Goal: Task Accomplishment & Management: Use online tool/utility

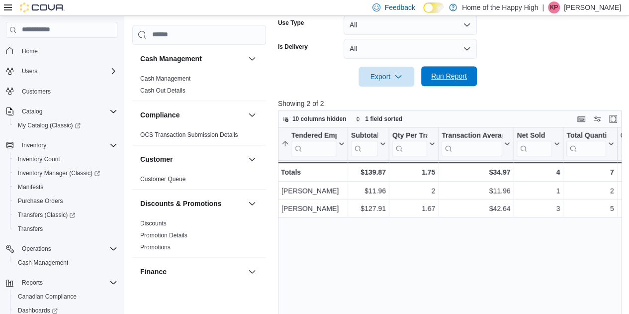
scroll to position [280, 0]
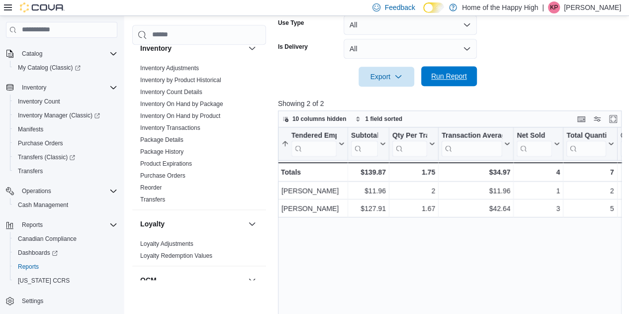
click at [469, 72] on span "Run Report" at bounding box center [449, 76] width 44 height 20
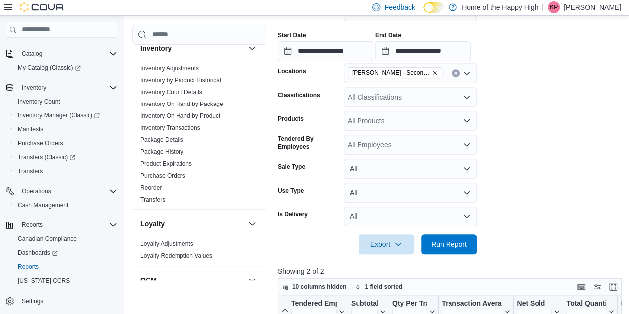
scroll to position [179, 0]
click at [369, 49] on input "**********" at bounding box center [326, 52] width 96 height 20
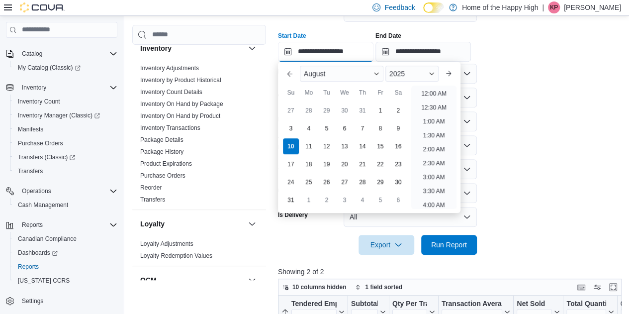
scroll to position [421, 0]
click at [426, 91] on li "3:00 PM" at bounding box center [434, 91] width 30 height 12
type input "**********"
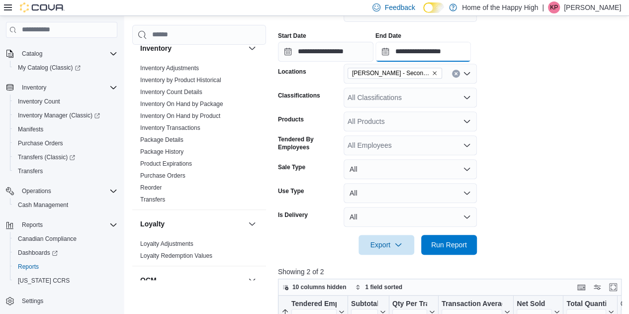
click at [468, 53] on input "**********" at bounding box center [424, 52] width 96 height 20
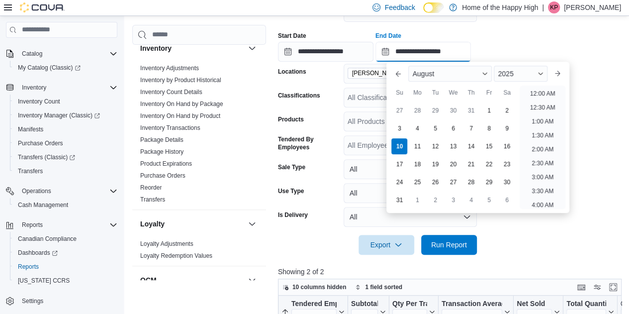
scroll to position [449, 0]
click at [535, 93] on li "4:00 PM" at bounding box center [543, 91] width 30 height 12
type input "**********"
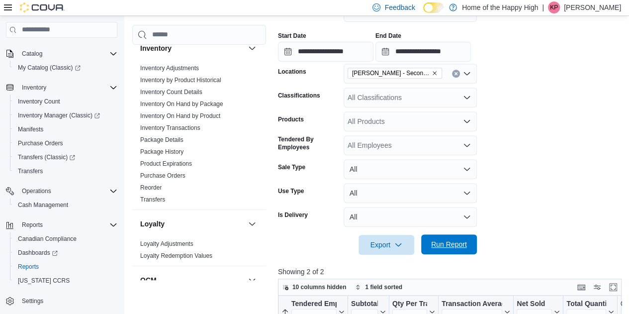
click at [437, 246] on span "Run Report" at bounding box center [449, 244] width 36 height 10
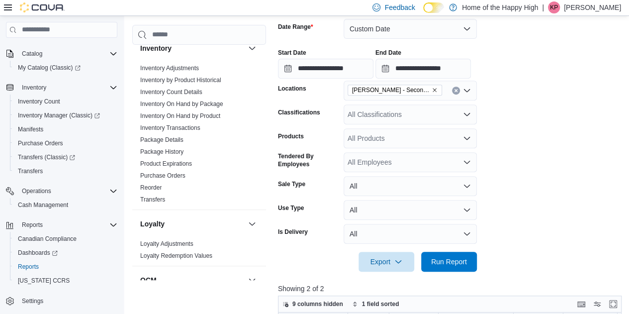
scroll to position [163, 0]
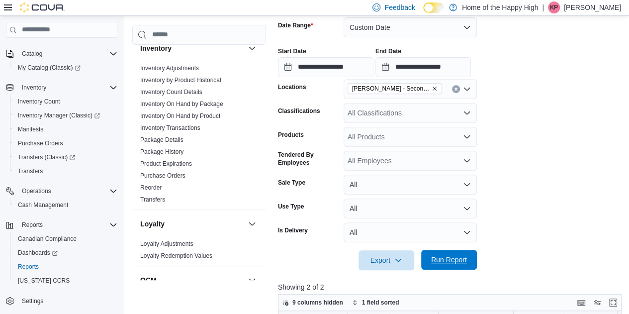
click at [456, 255] on span "Run Report" at bounding box center [449, 260] width 44 height 20
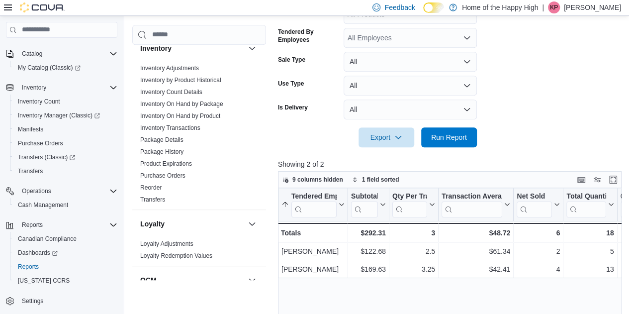
scroll to position [291, 0]
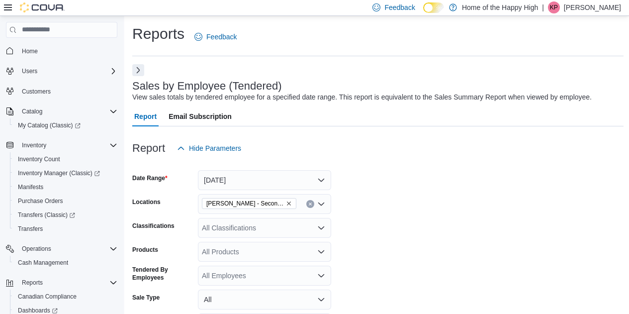
scroll to position [330, 0]
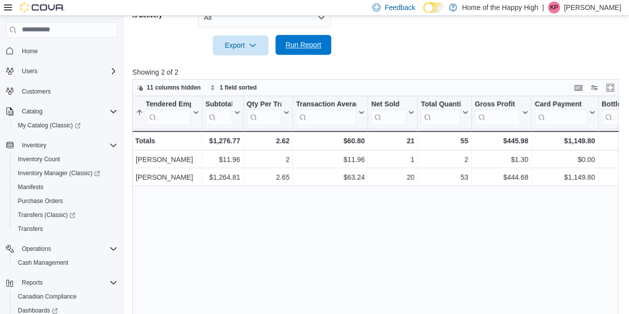
click at [308, 51] on span "Run Report" at bounding box center [304, 45] width 44 height 20
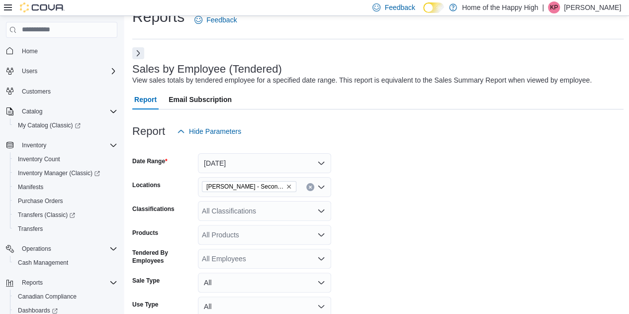
scroll to position [2, 0]
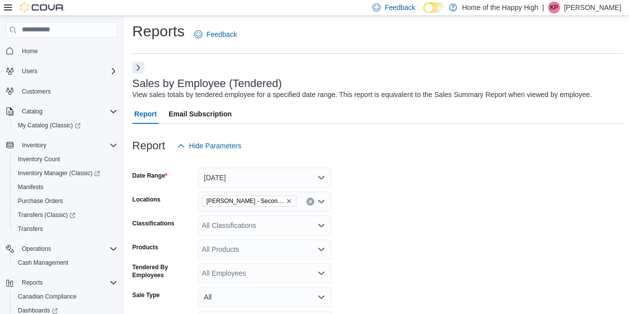
click at [136, 66] on button "Next" at bounding box center [138, 67] width 12 height 12
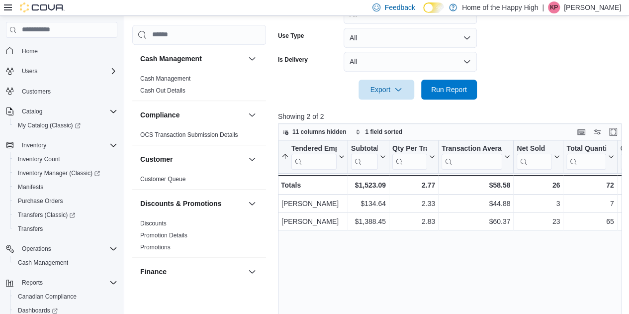
scroll to position [271, 0]
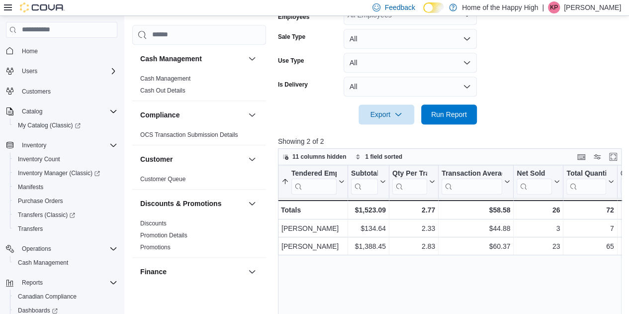
click at [512, 75] on form "Date Range Today Locations Warman - Second Ave - Prairie Records Classification…" at bounding box center [451, 11] width 347 height 227
click at [462, 116] on span "Run Report" at bounding box center [449, 114] width 36 height 10
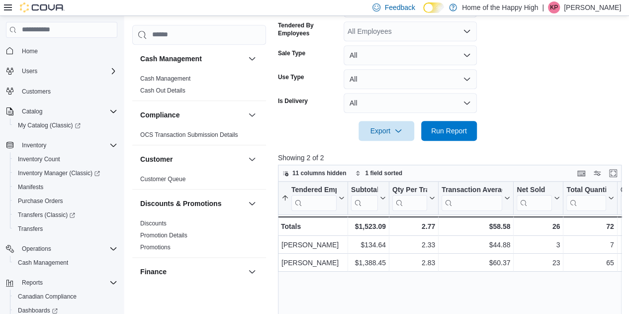
scroll to position [255, 0]
click at [452, 134] on span "Run Report" at bounding box center [449, 130] width 36 height 10
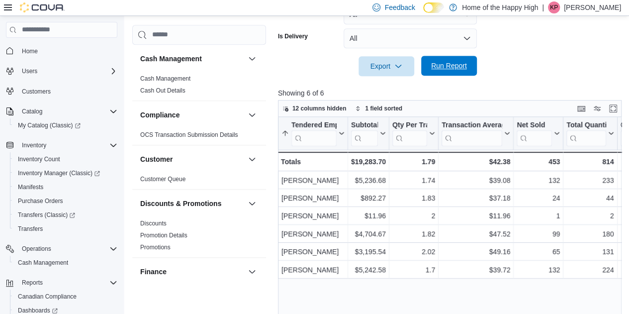
scroll to position [234, 0]
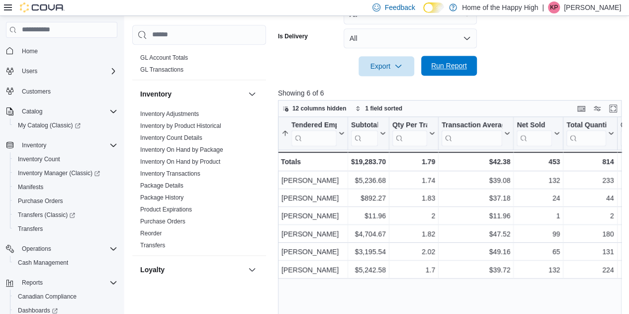
click at [452, 67] on span "Run Report" at bounding box center [449, 66] width 36 height 10
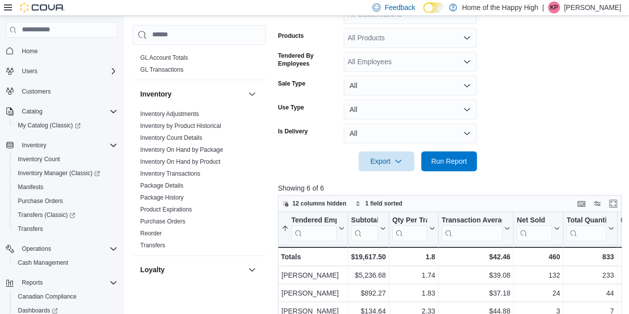
scroll to position [402, 0]
